Goal: Information Seeking & Learning: Learn about a topic

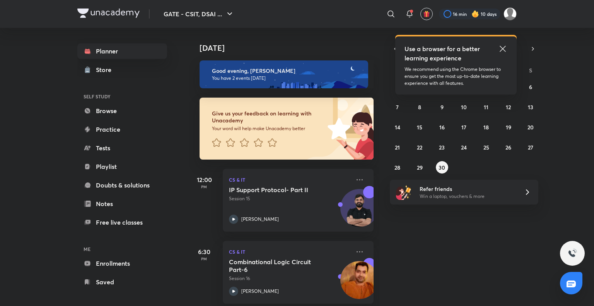
click at [505, 48] on icon at bounding box center [503, 48] width 9 height 9
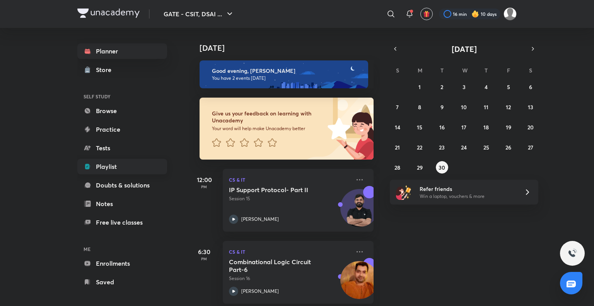
click at [127, 162] on link "Playlist" at bounding box center [122, 166] width 90 height 15
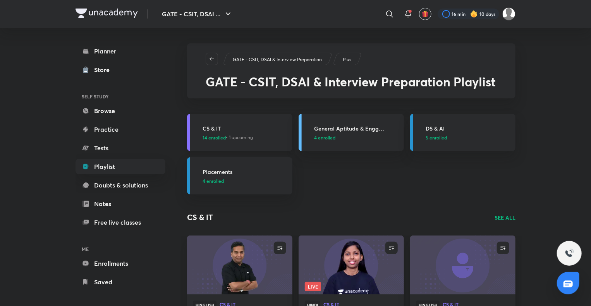
click at [220, 125] on h3 "CS & IT" at bounding box center [244, 128] width 85 height 8
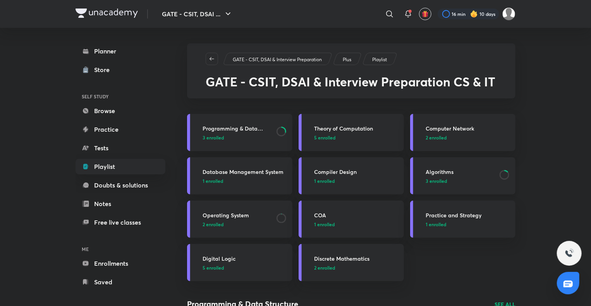
click at [441, 168] on h3 "Algorithms" at bounding box center [459, 172] width 69 height 8
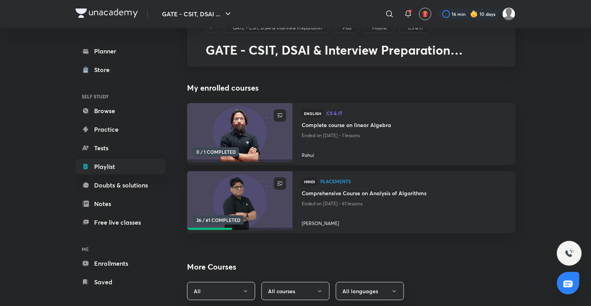
scroll to position [33, 0]
click at [363, 190] on h4 "Comprehensive Course on Analysis of Algorithms" at bounding box center [404, 193] width 204 height 10
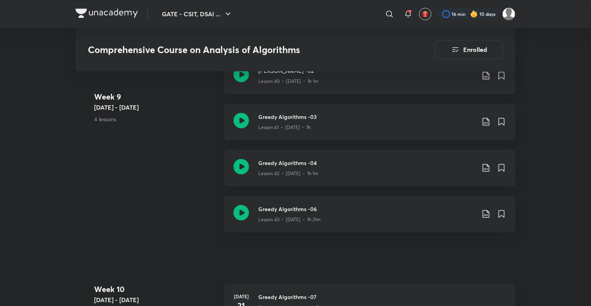
scroll to position [2598, 0]
